Goal: Task Accomplishment & Management: Use online tool/utility

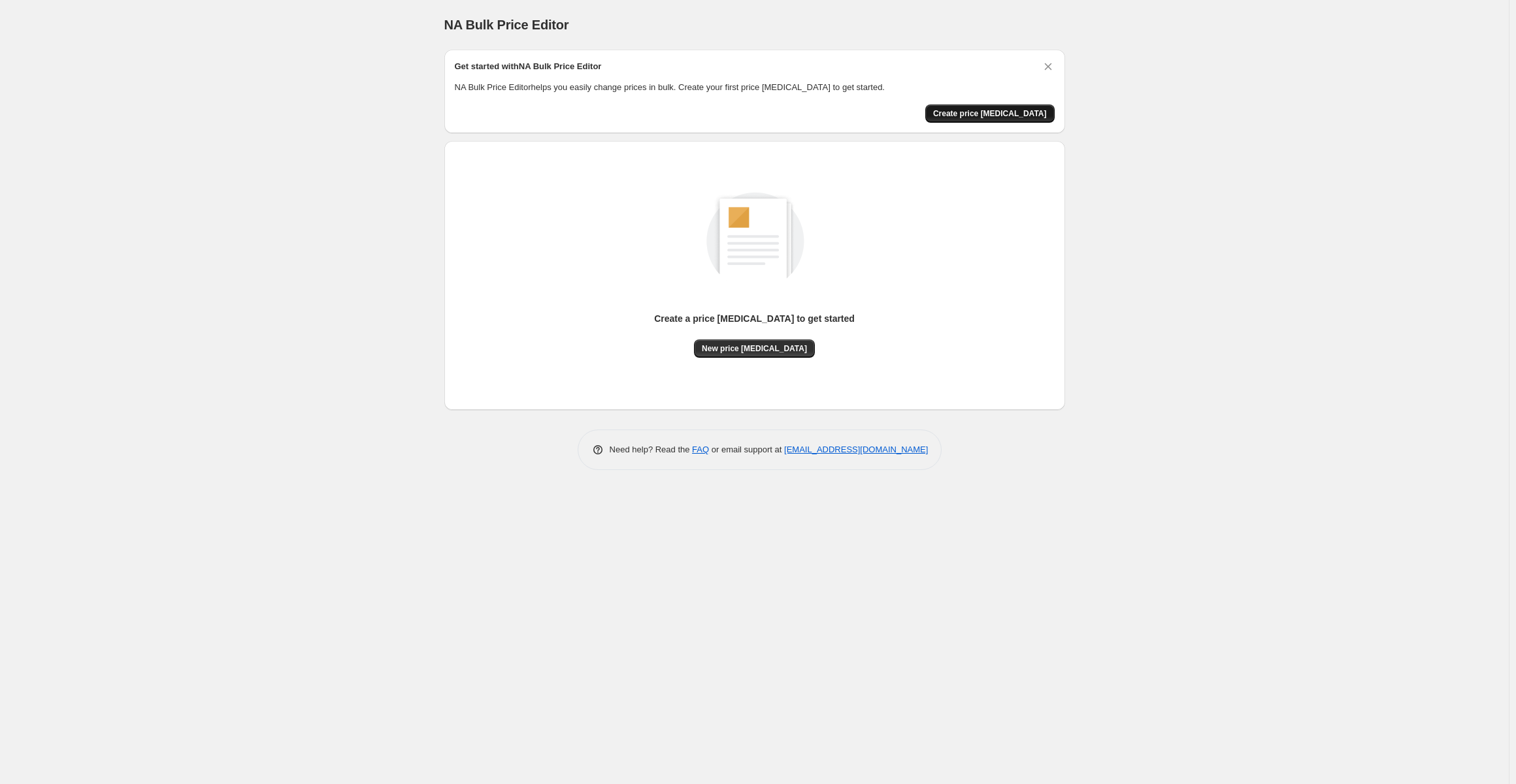
click at [995, 114] on span "Create price [MEDICAL_DATA]" at bounding box center [990, 114] width 114 height 10
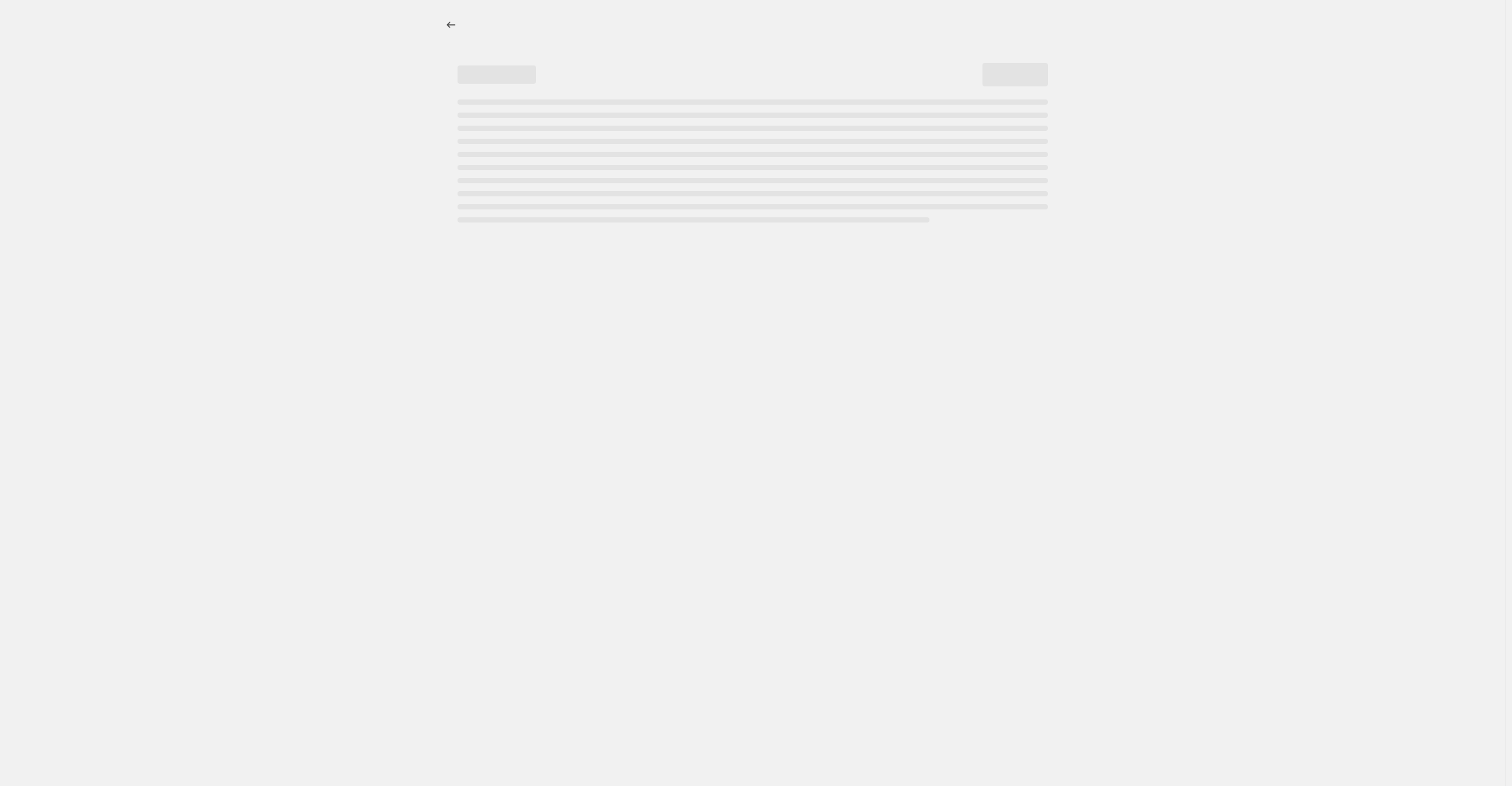
select select "percentage"
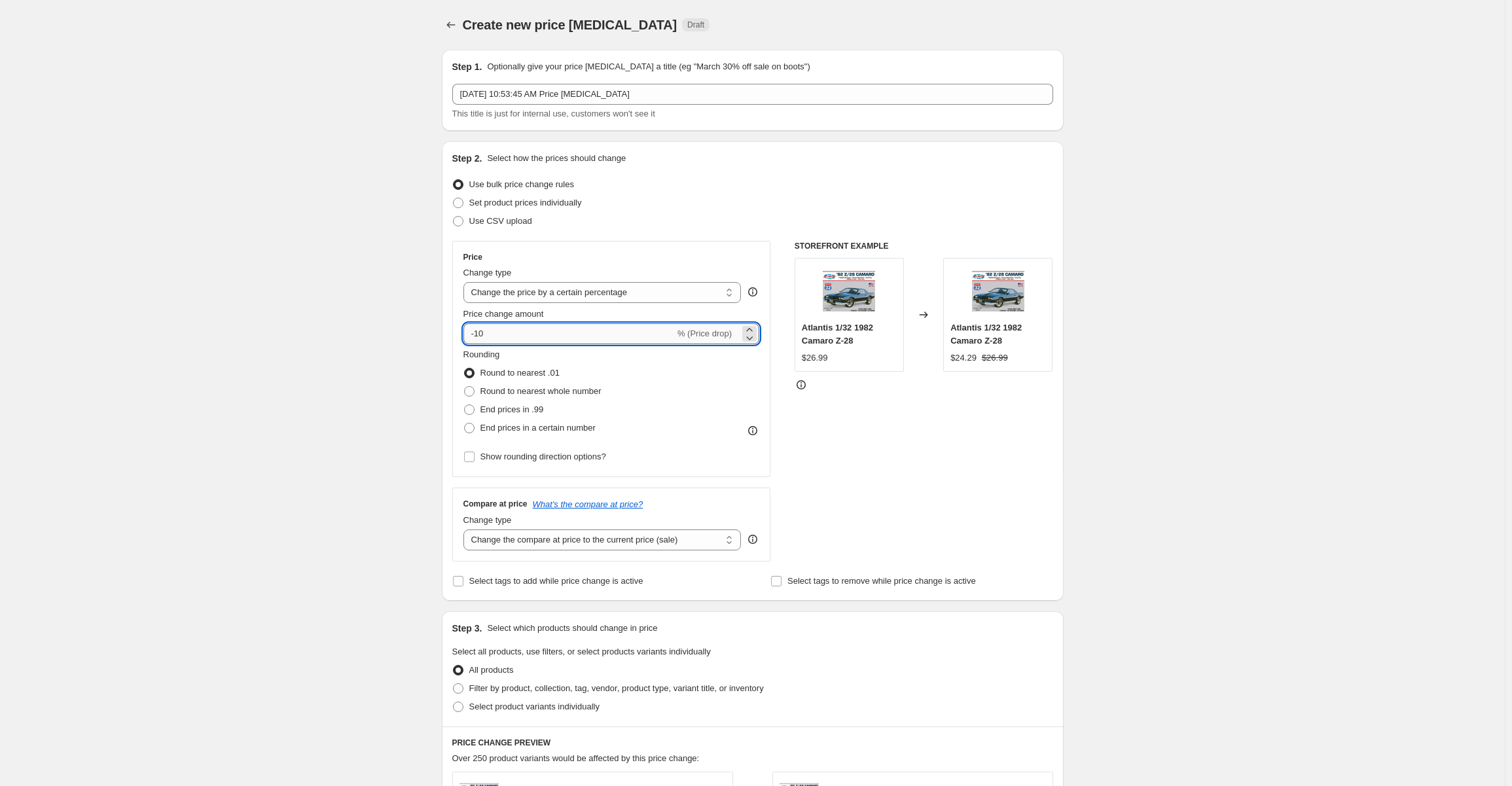
drag, startPoint x: 488, startPoint y: 335, endPoint x: 507, endPoint y: 333, distance: 18.4
click at [480, 333] on input "-10" at bounding box center [569, 333] width 211 height 21
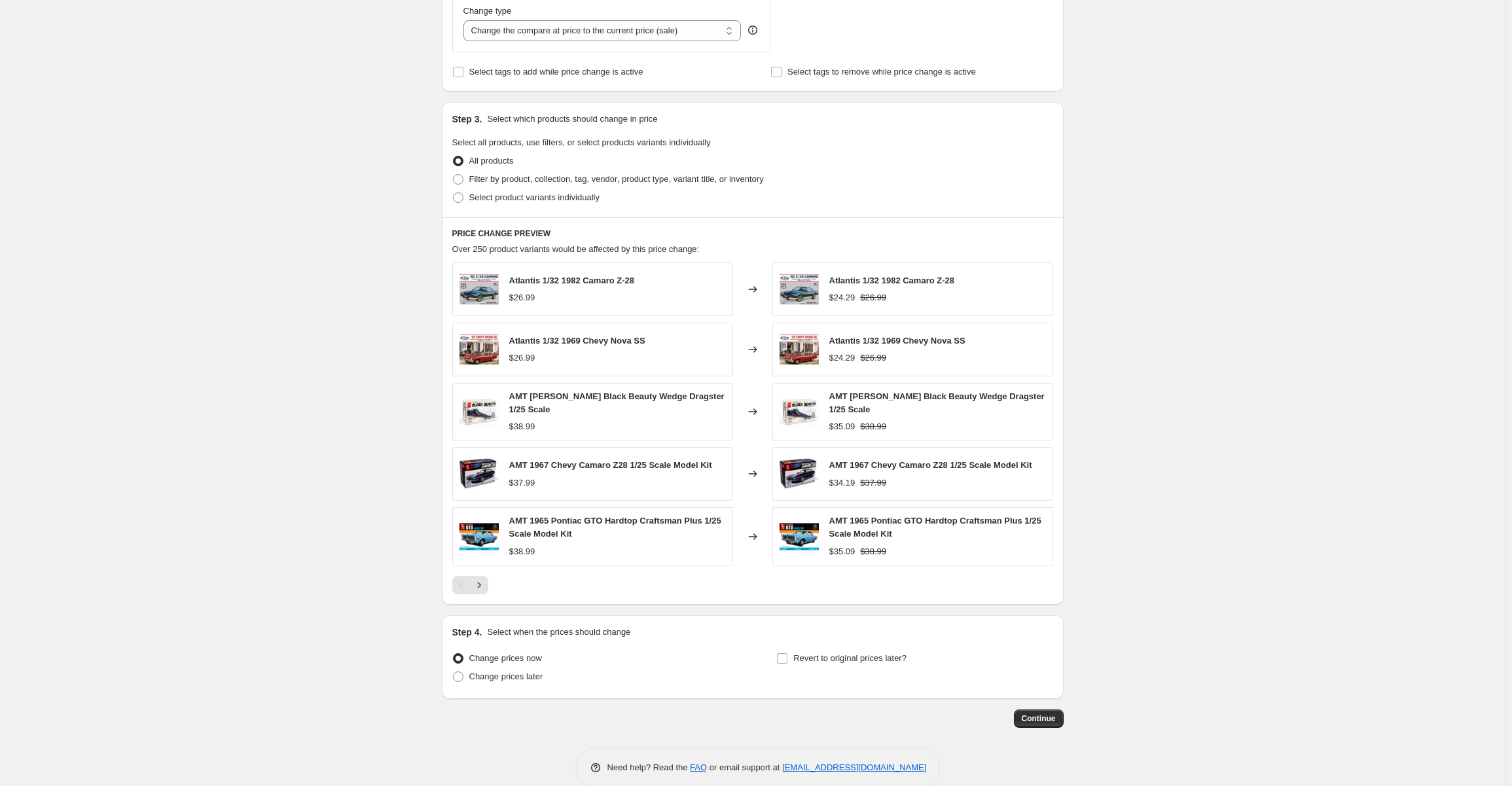
scroll to position [528, 0]
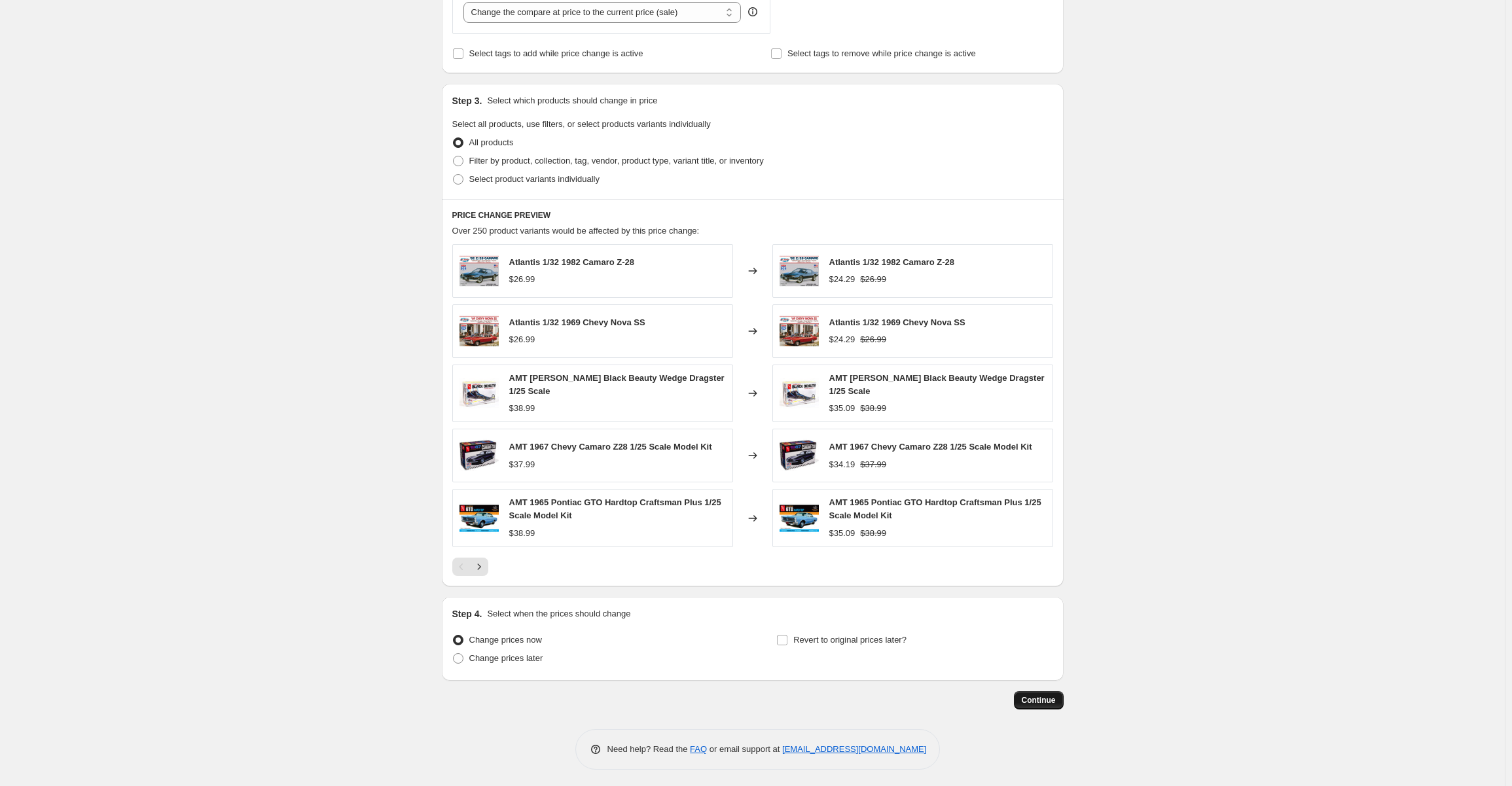
click at [1056, 696] on span "Continue" at bounding box center [1039, 700] width 34 height 10
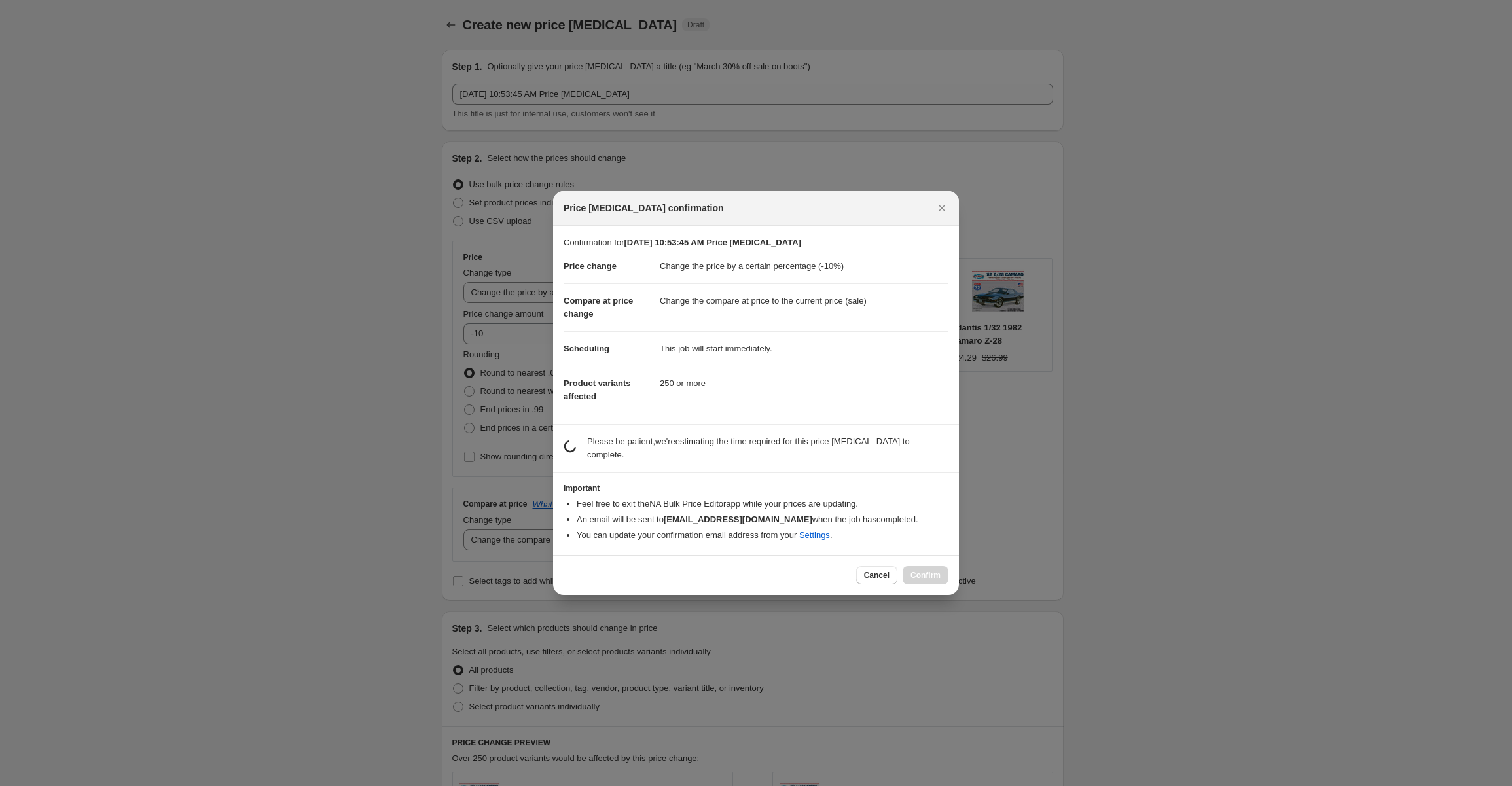
scroll to position [0, 0]
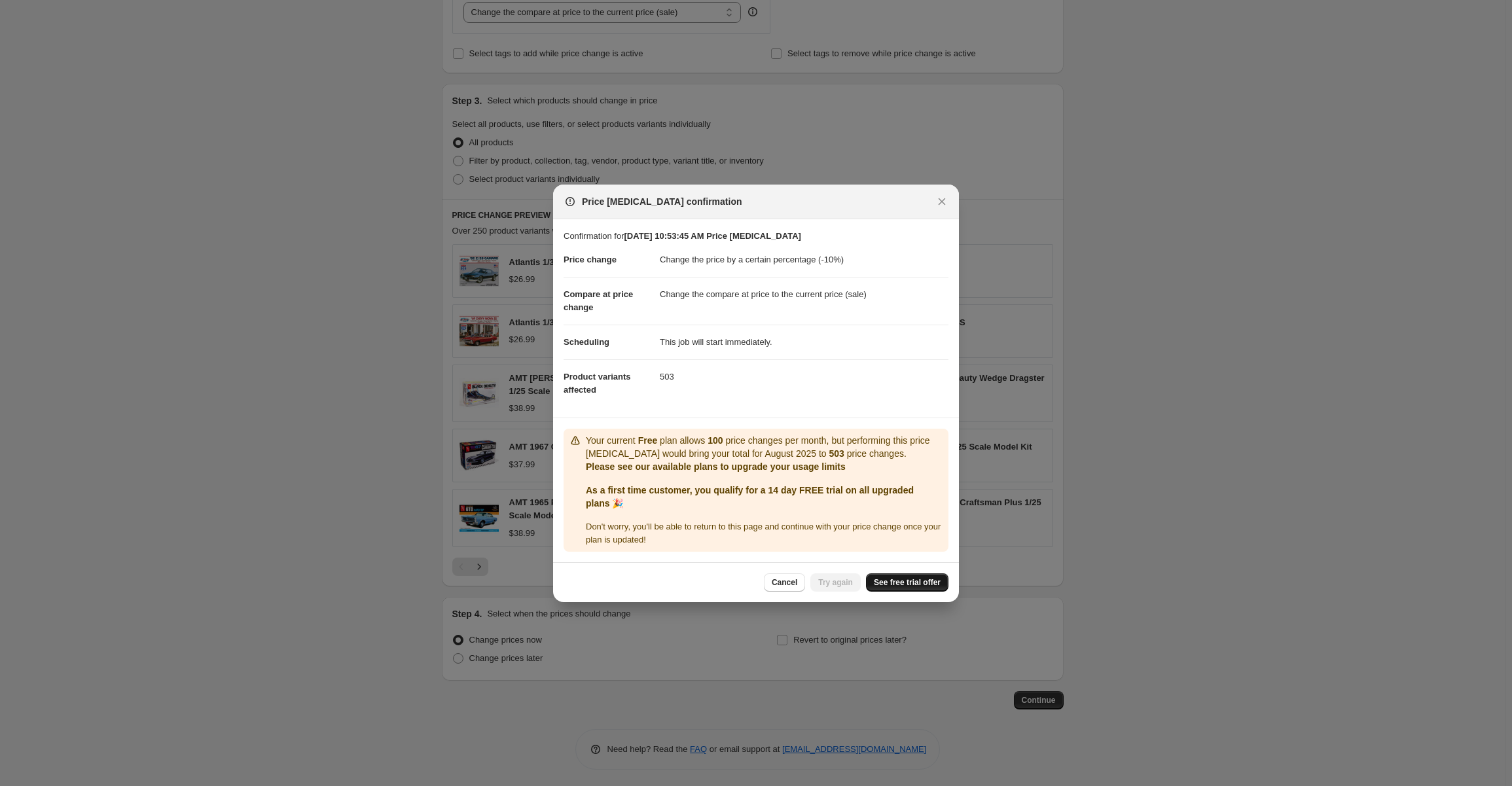
click at [905, 579] on span "See free trial offer" at bounding box center [907, 582] width 67 height 10
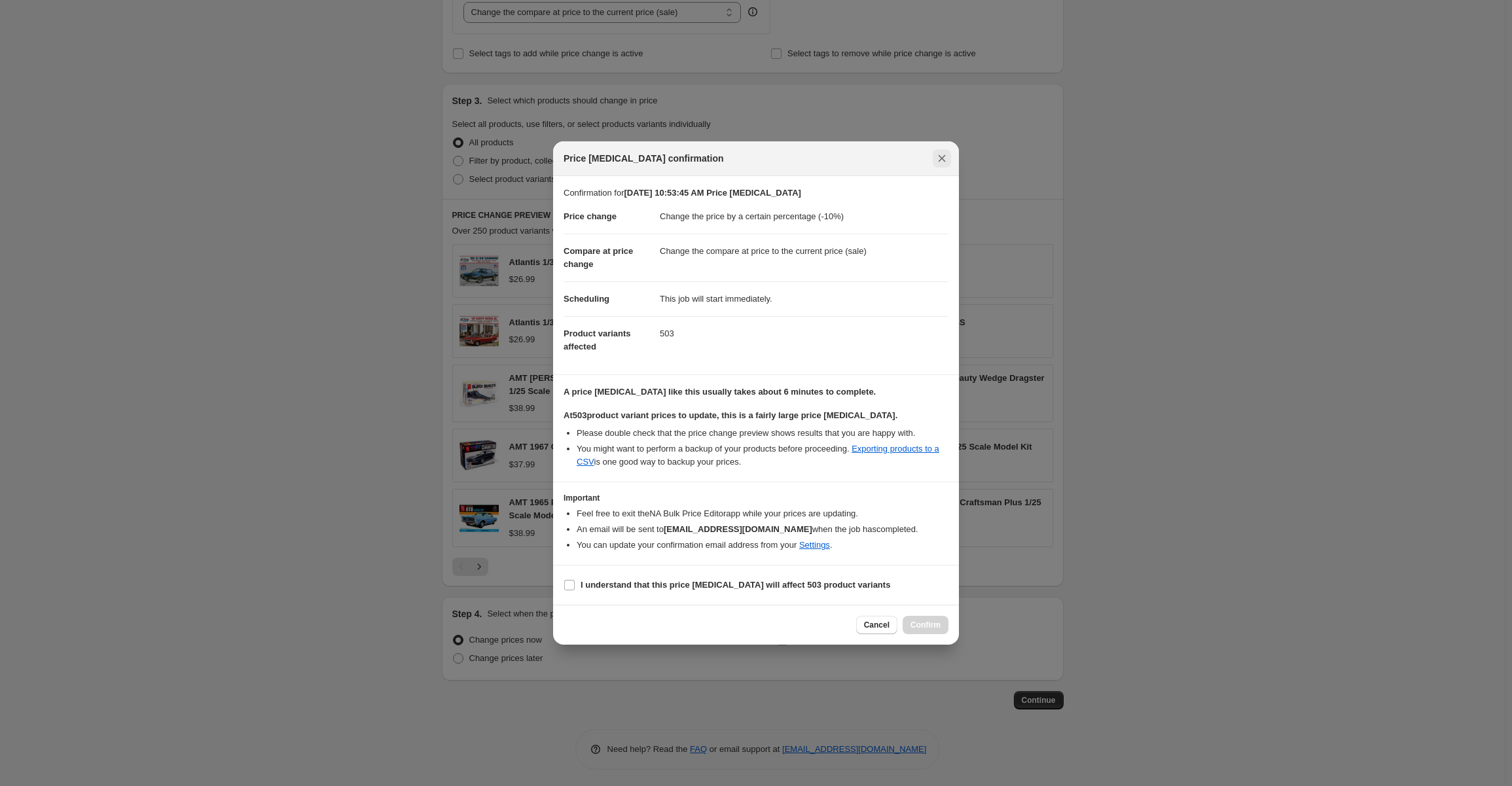
click at [944, 156] on icon "Close" at bounding box center [942, 158] width 13 height 13
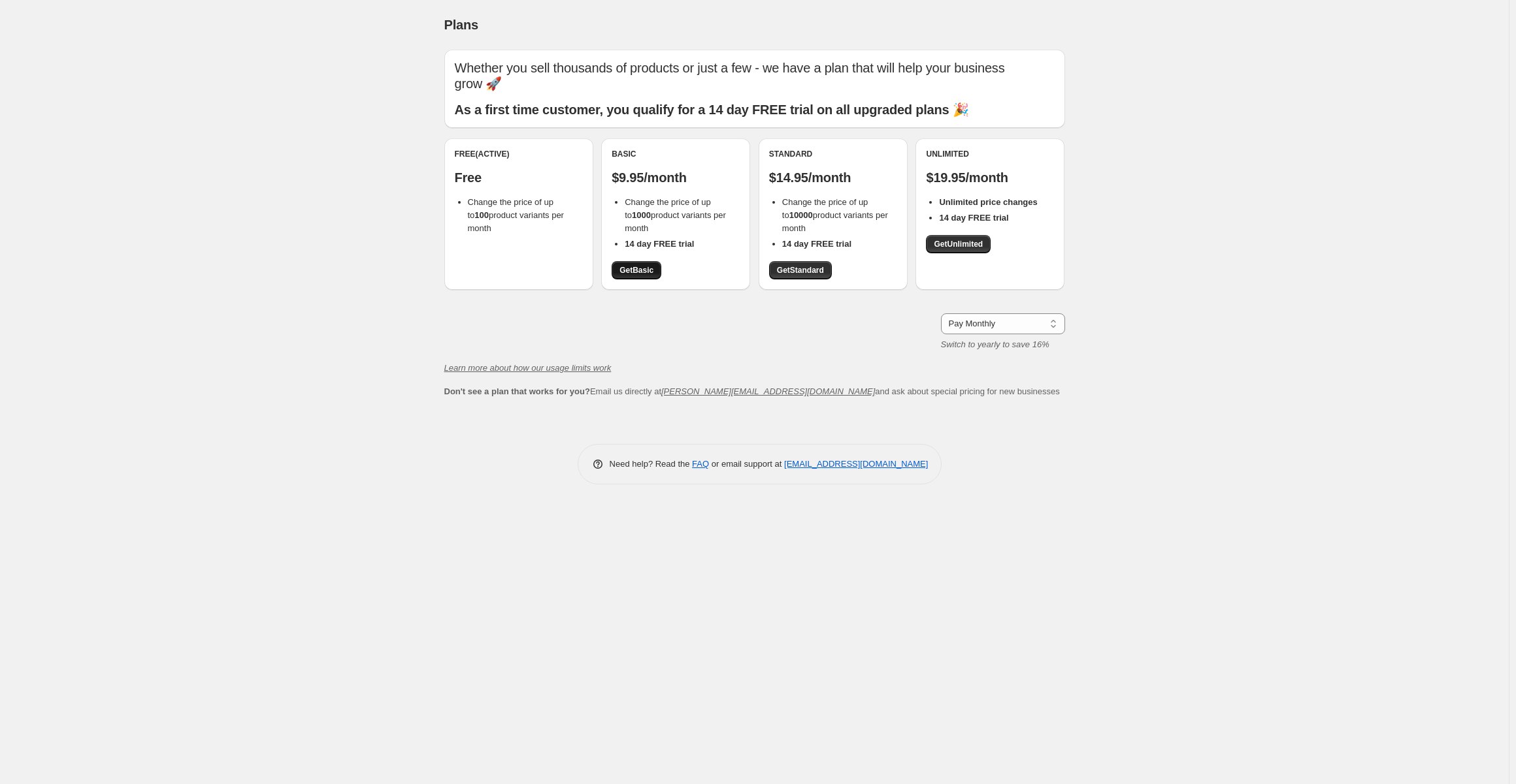
click at [647, 271] on span "Get Basic" at bounding box center [637, 270] width 34 height 10
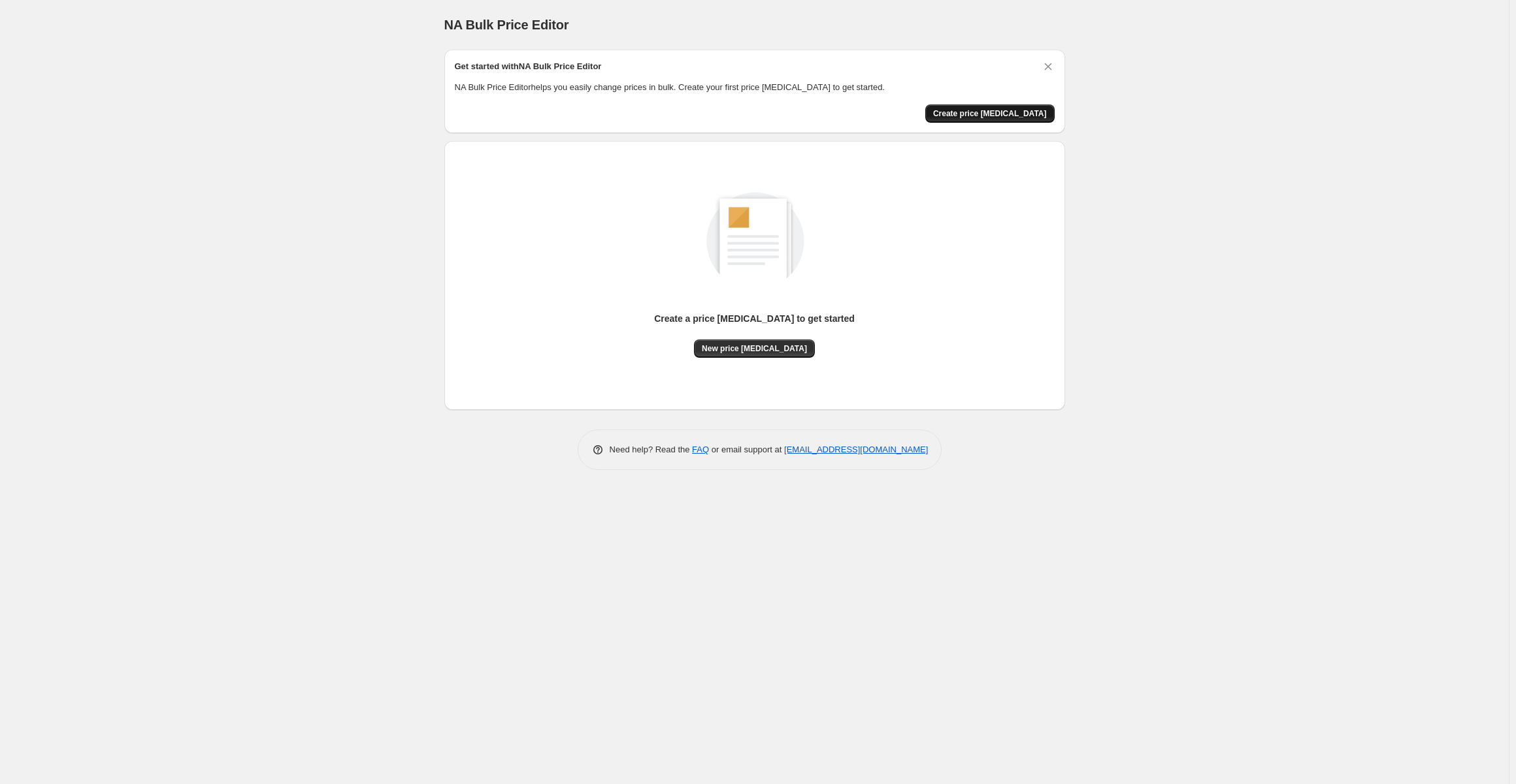
click at [1006, 115] on span "Create price change job" at bounding box center [990, 114] width 114 height 10
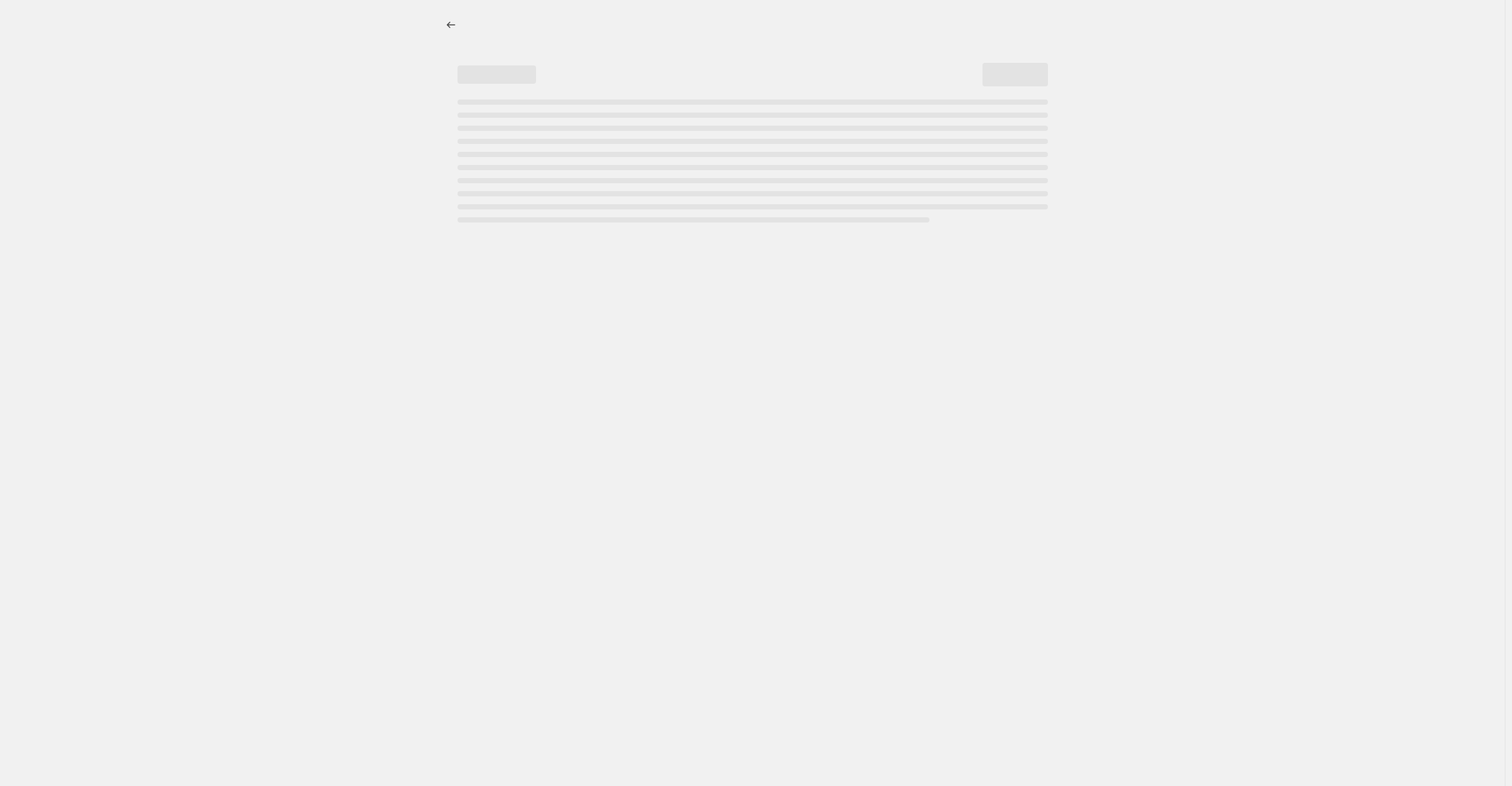
select select "percentage"
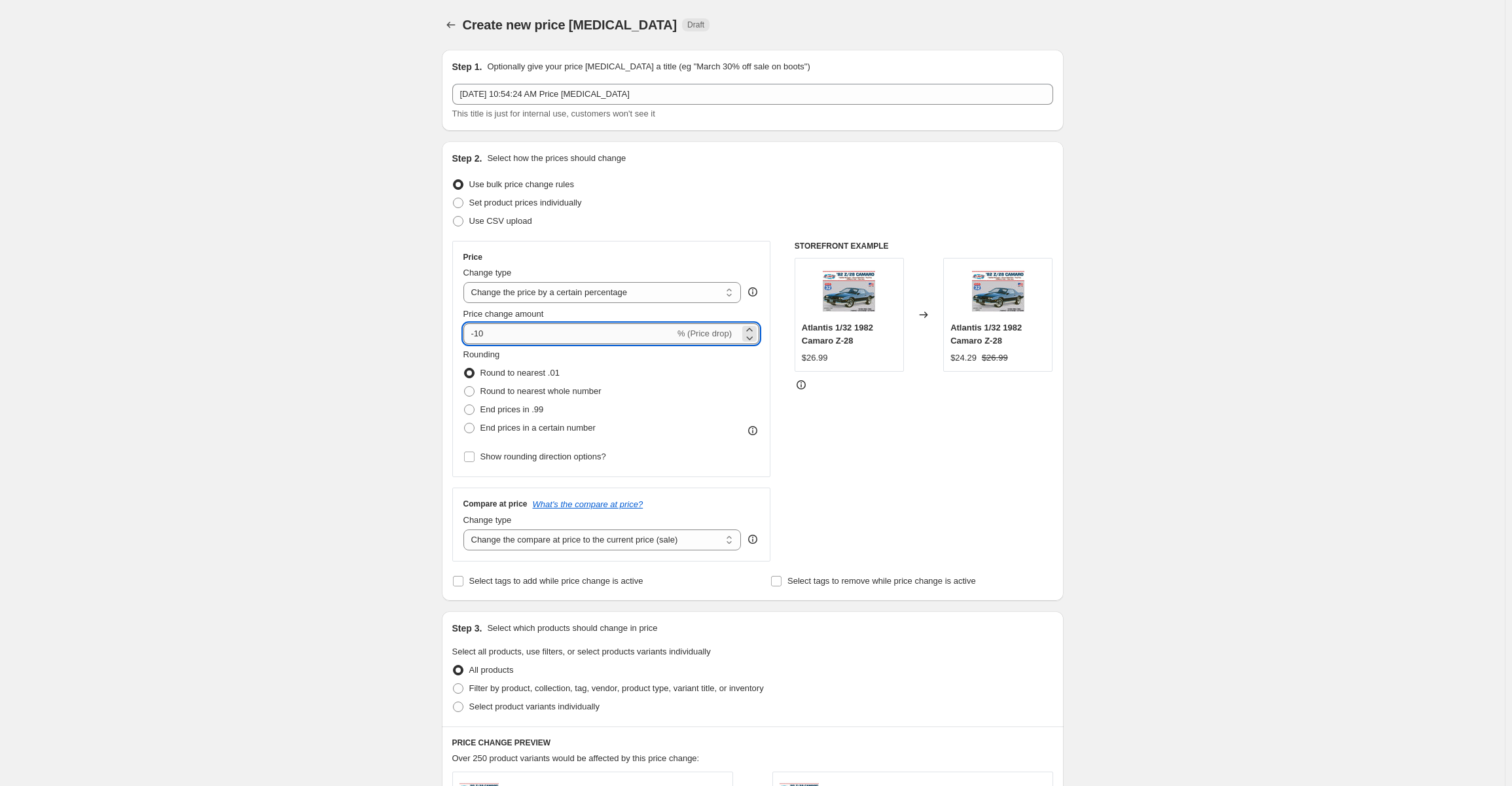
drag, startPoint x: 498, startPoint y: 337, endPoint x: 500, endPoint y: 324, distance: 13.2
click at [480, 335] on input "-10" at bounding box center [569, 333] width 211 height 21
type input "-1"
type input "-85"
click at [1143, 307] on div "Create new price change job. This page is ready Create new price change job Dra…" at bounding box center [752, 658] width 1505 height 1317
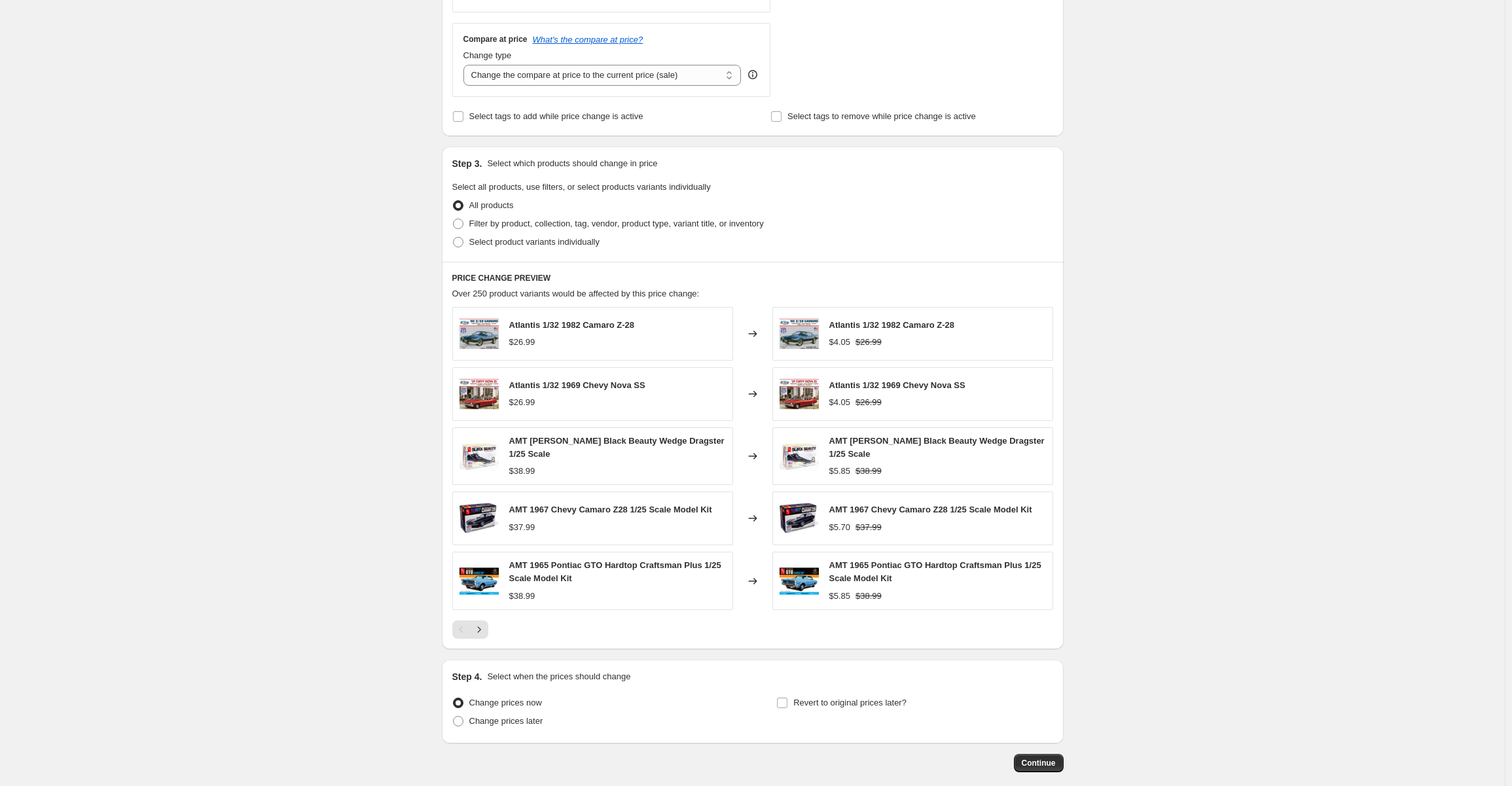
scroll to position [528, 0]
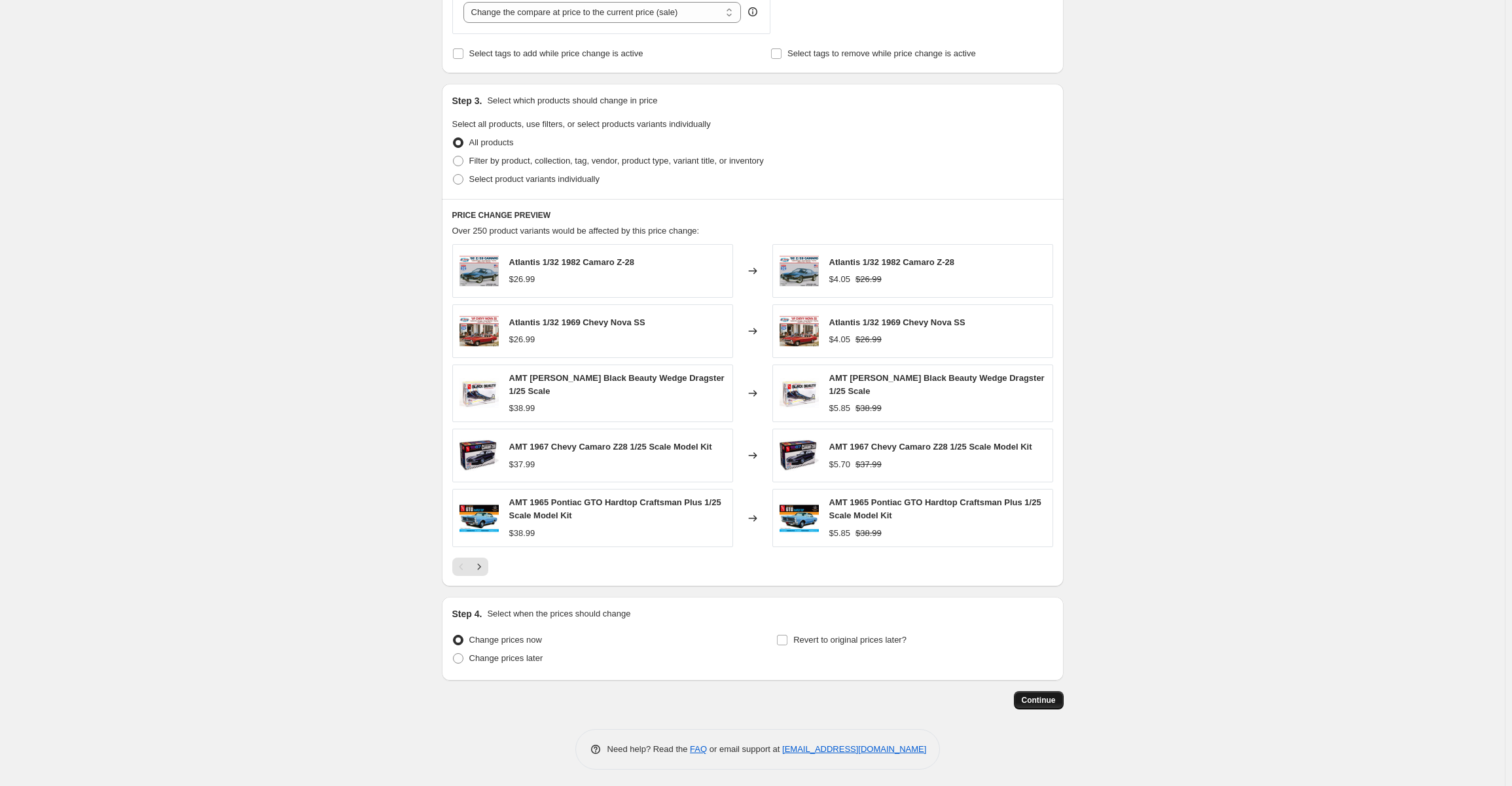
click at [1041, 699] on span "Continue" at bounding box center [1039, 700] width 34 height 10
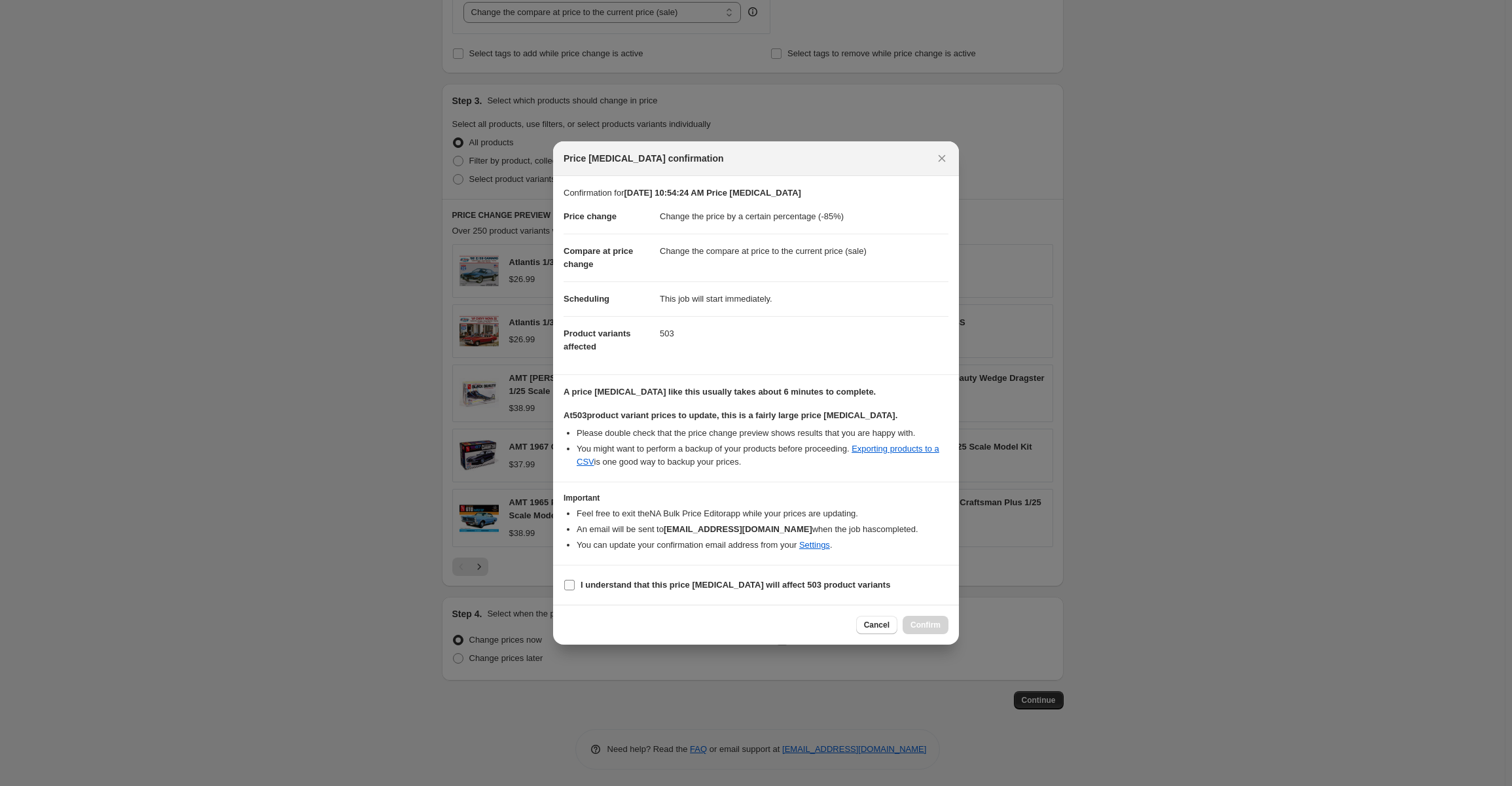
click at [570, 581] on input "I understand that this price change job will affect 503 product variants" at bounding box center [569, 585] width 10 height 10
checkbox input "true"
click at [930, 624] on span "Confirm" at bounding box center [926, 625] width 30 height 10
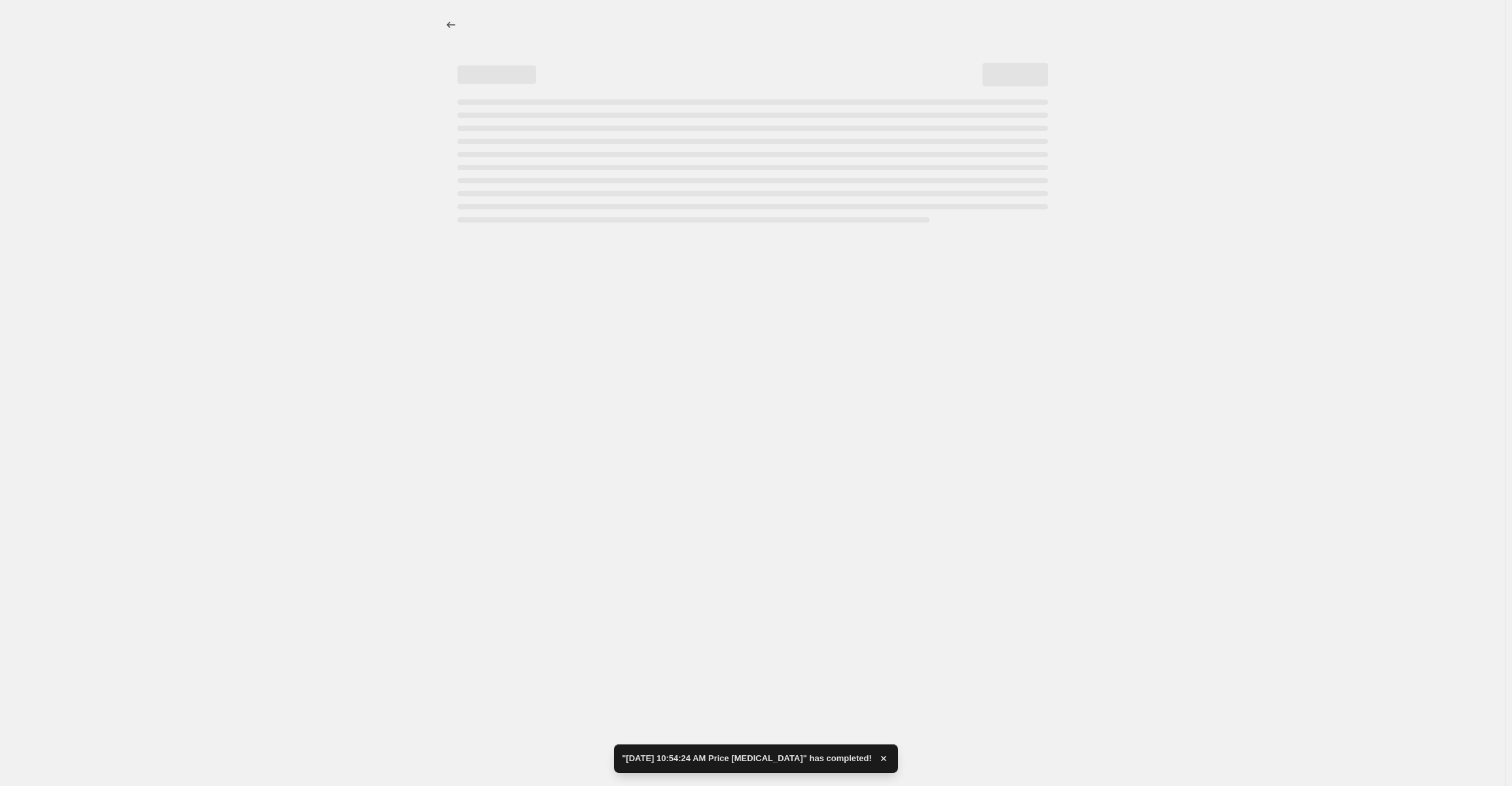
select select "percentage"
